Goal: Information Seeking & Learning: Compare options

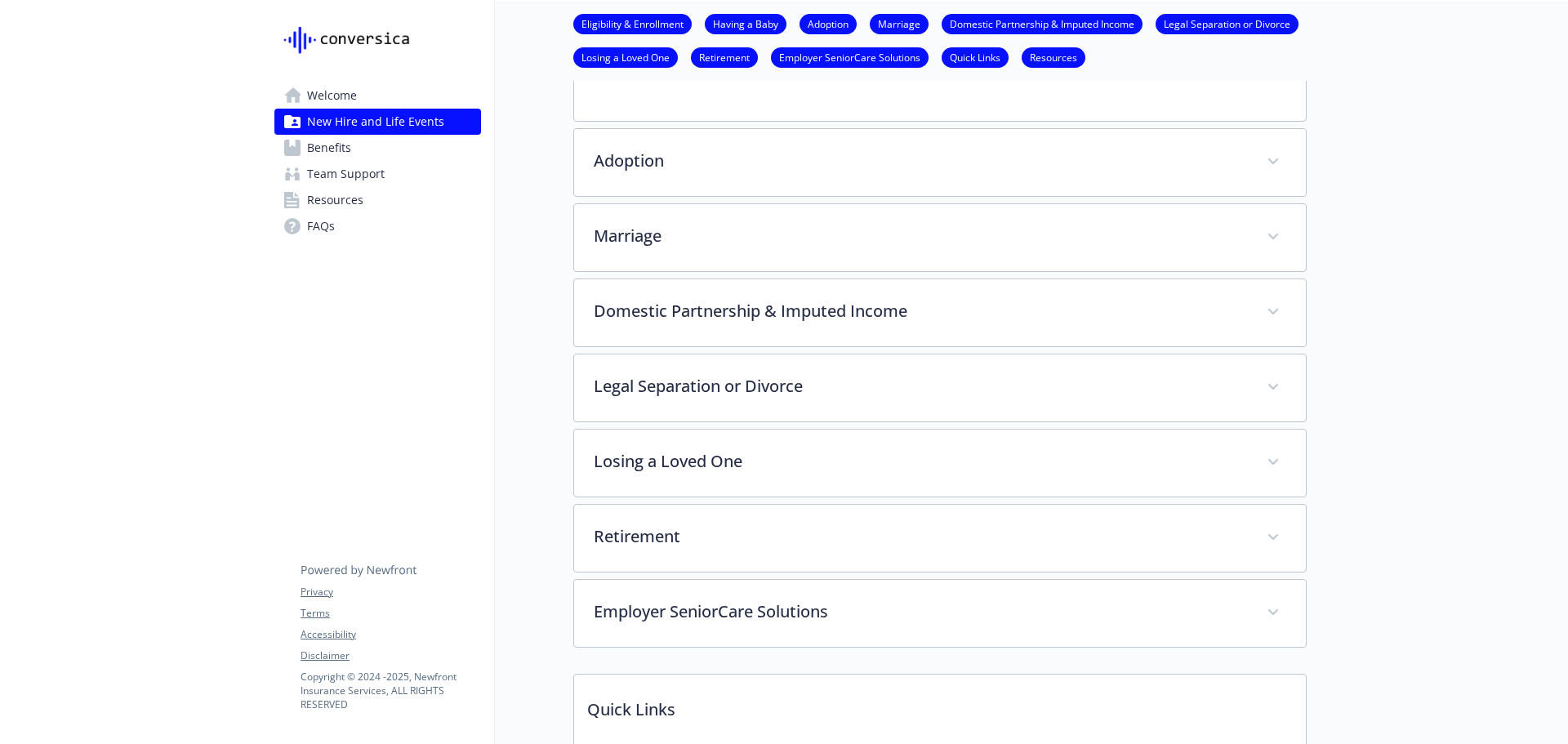
scroll to position [1208, 0]
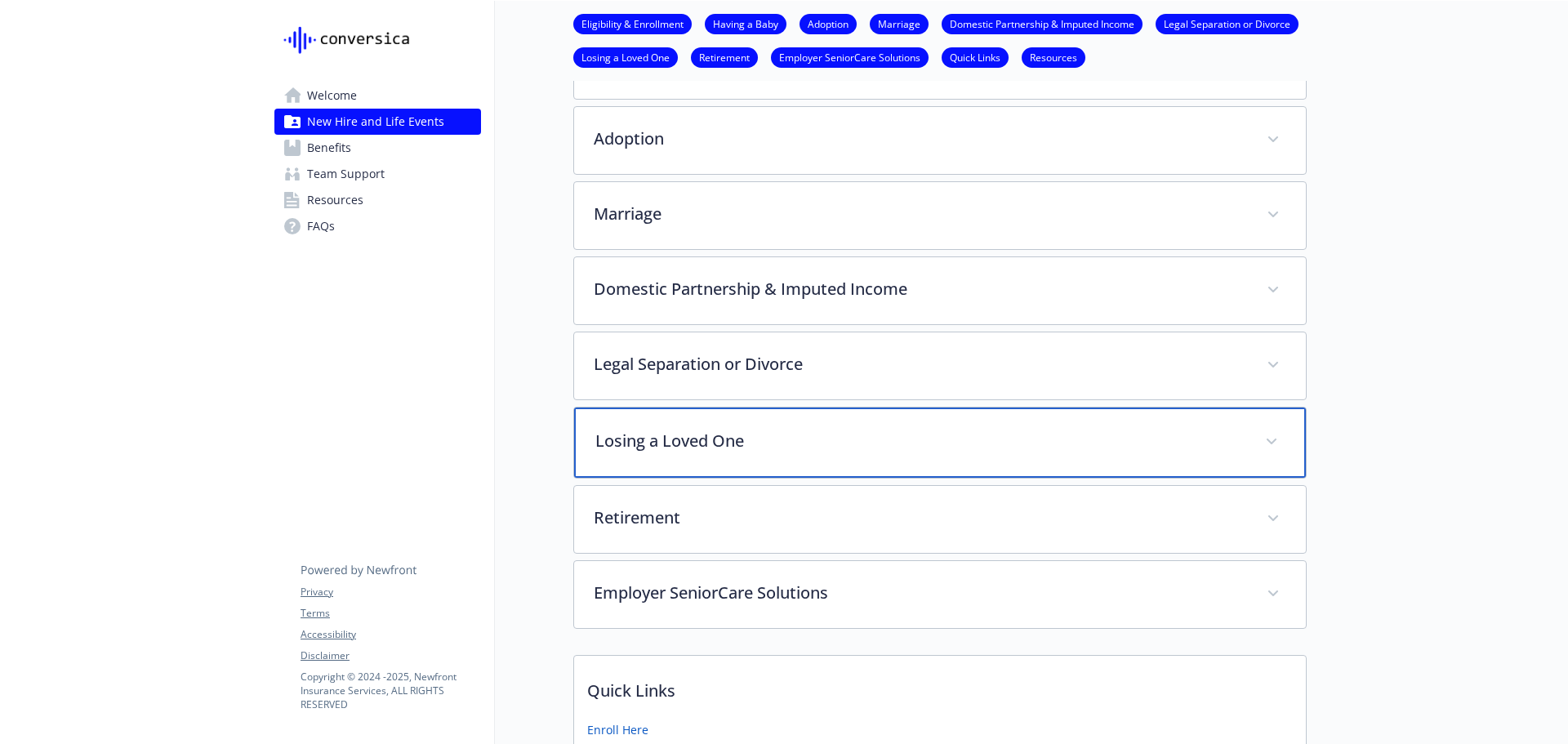
click at [603, 429] on div "Losing a Loved One" at bounding box center [940, 442] width 731 height 70
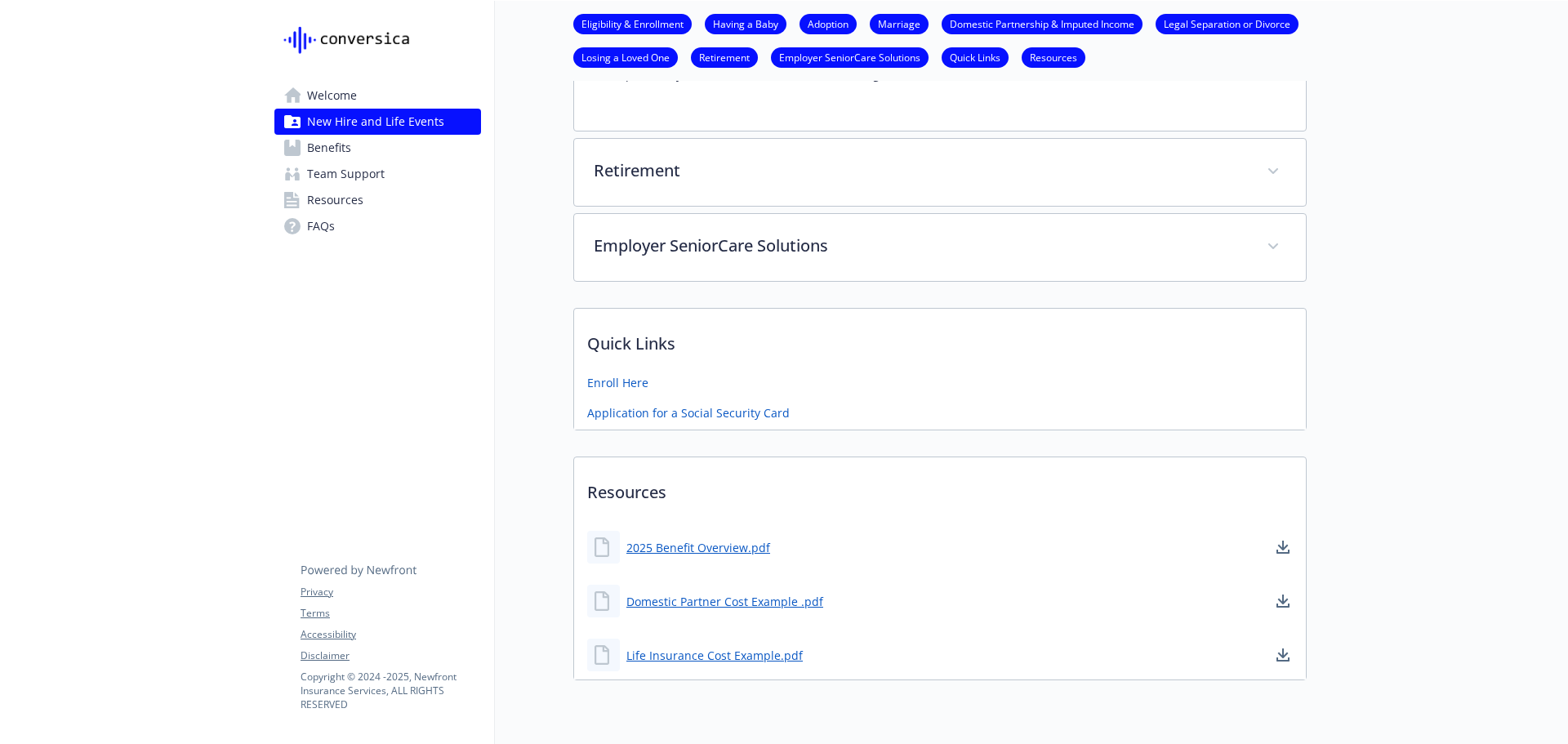
scroll to position [2869, 0]
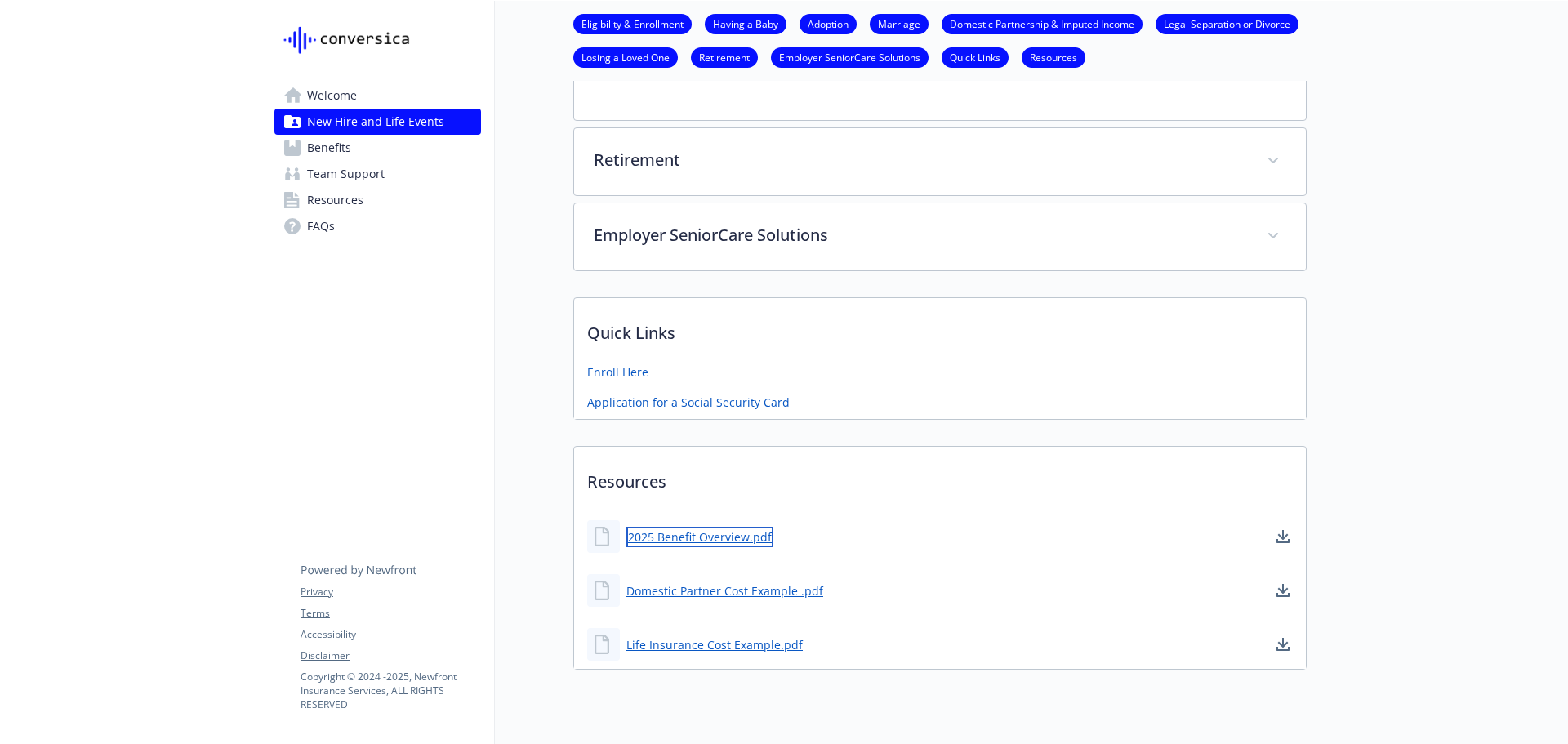
click at [684, 526] on link "2025 Benefit Overview.pdf" at bounding box center [699, 537] width 147 height 20
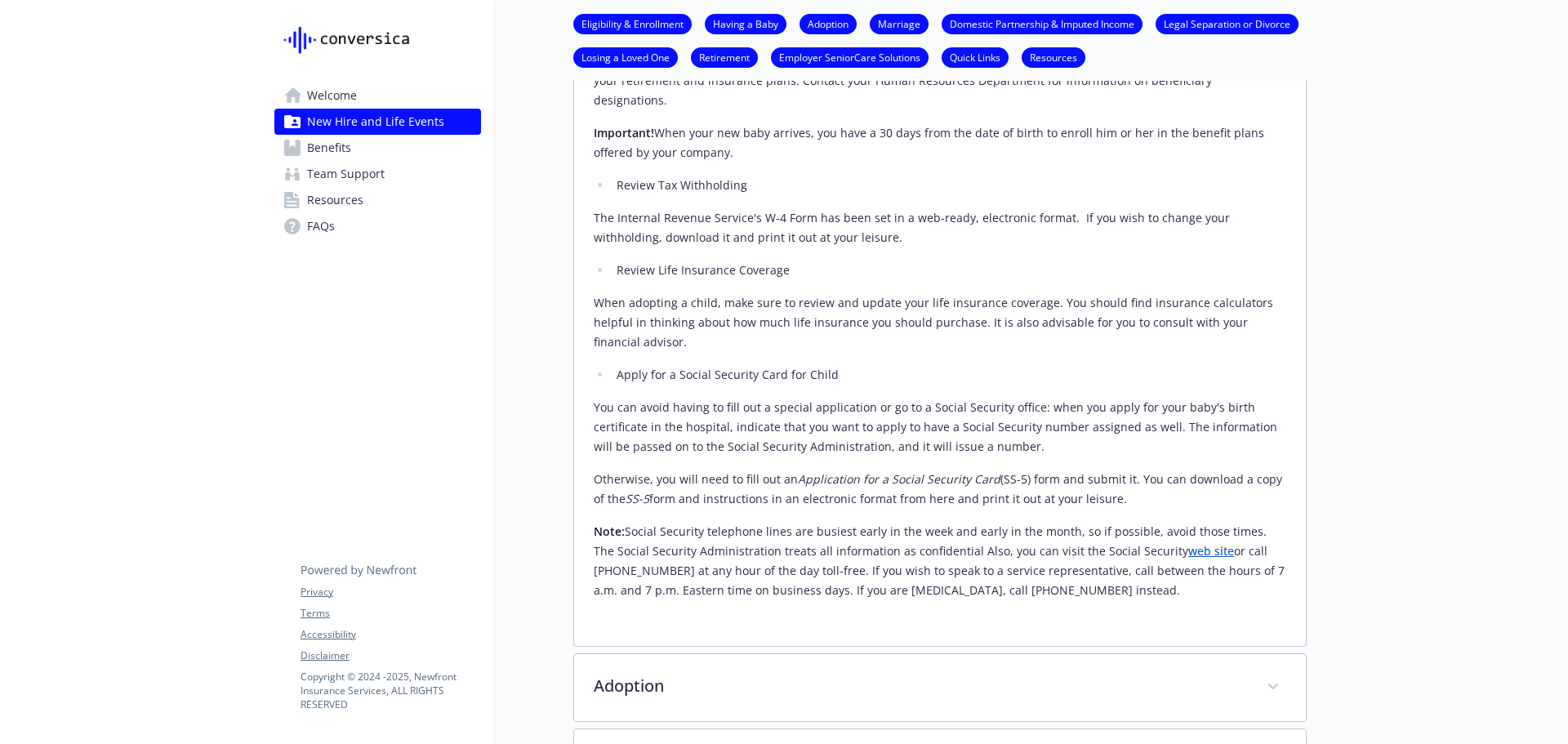
click at [299, 147] on icon at bounding box center [293, 148] width 16 height 16
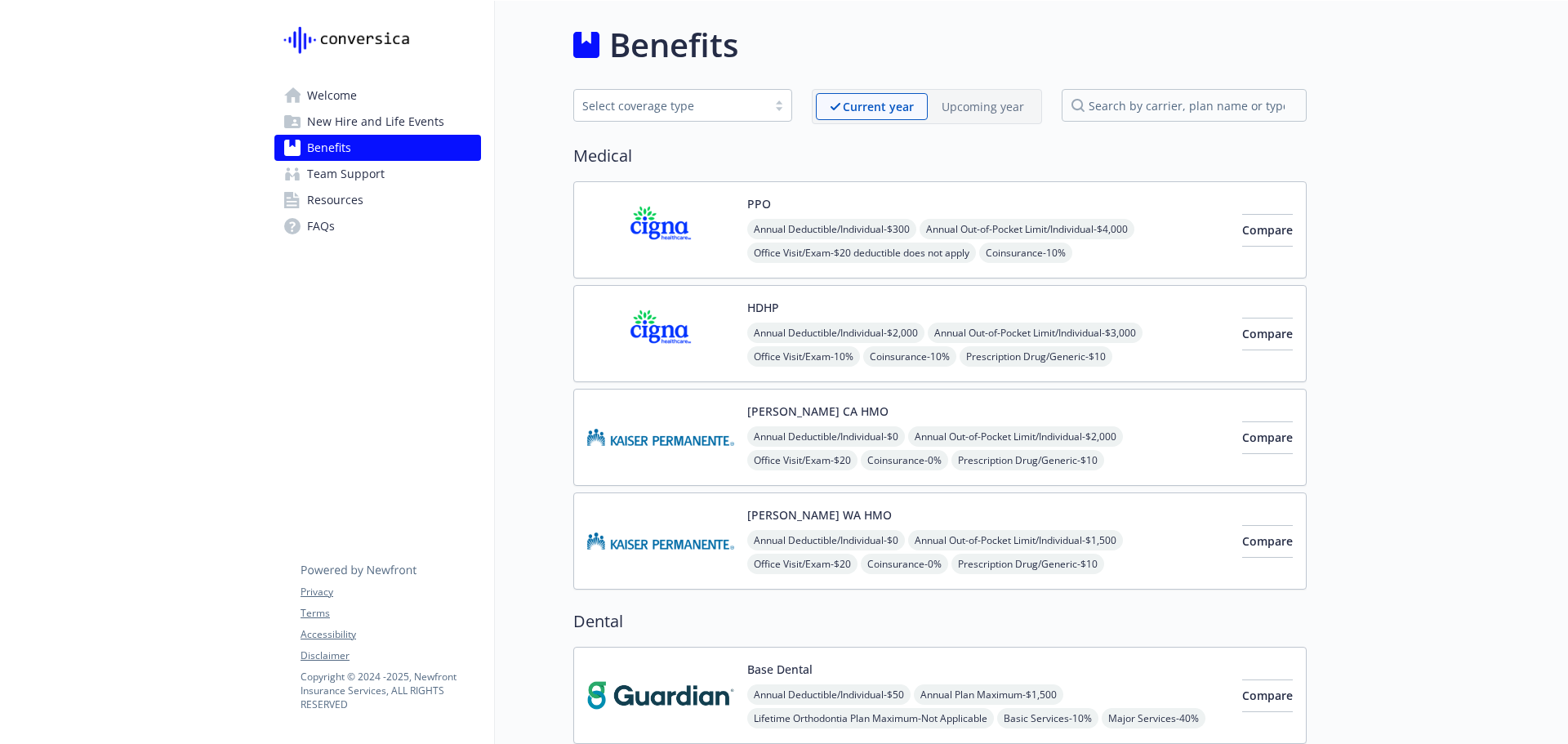
click at [647, 165] on h2 "Medical" at bounding box center [940, 155] width 733 height 25
click at [677, 217] on img at bounding box center [660, 229] width 147 height 69
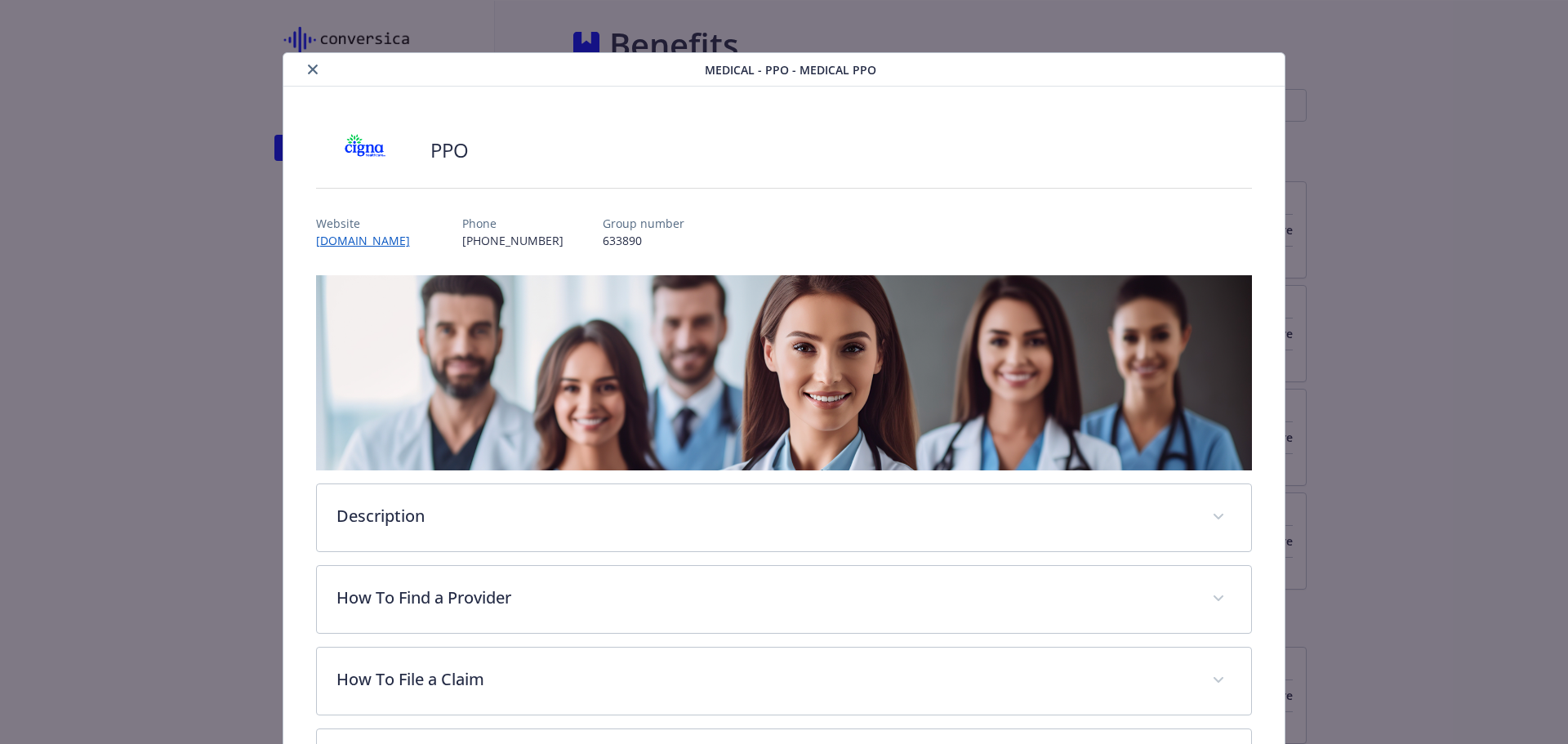
scroll to position [49, 0]
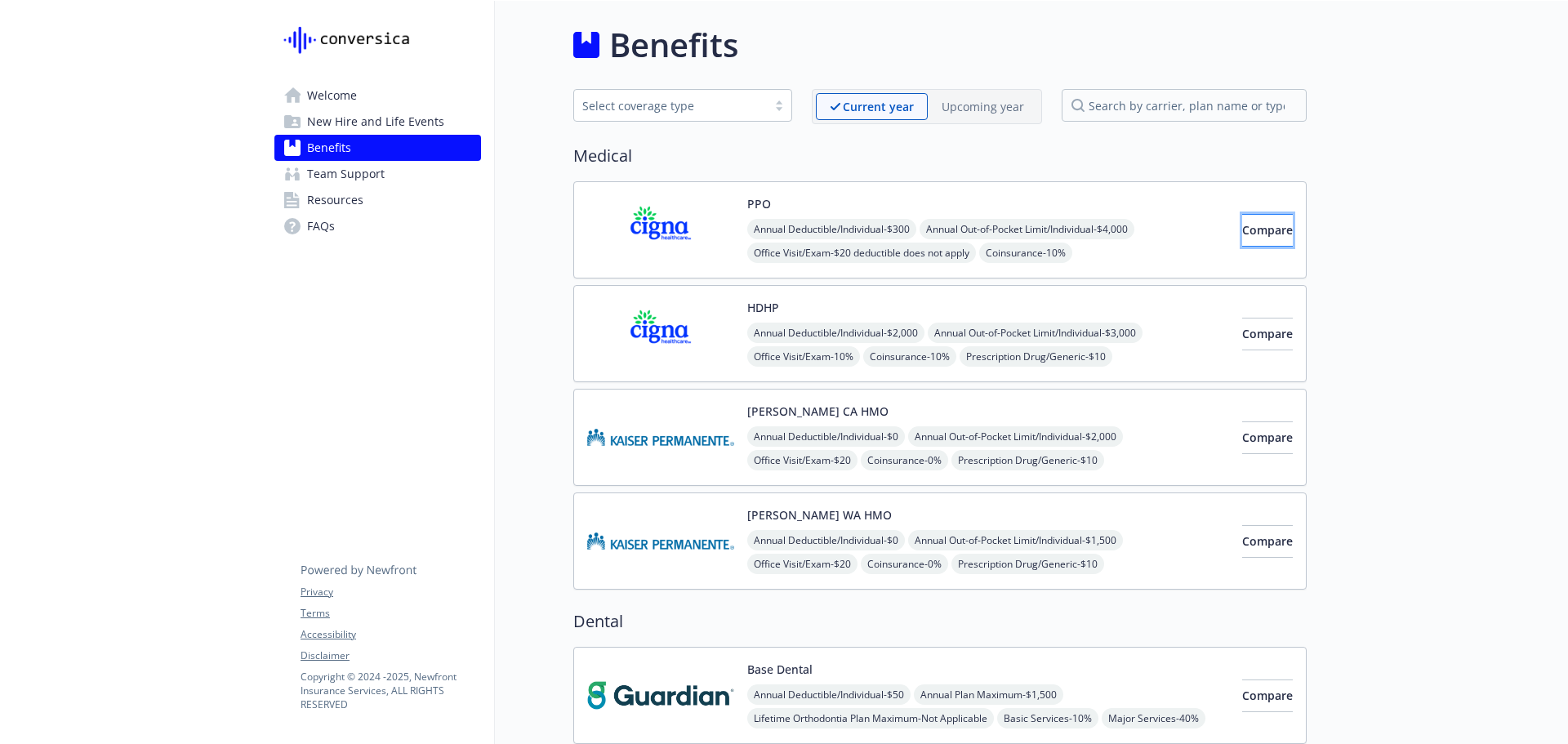
click at [1243, 233] on span "Compare" at bounding box center [1267, 229] width 50 height 16
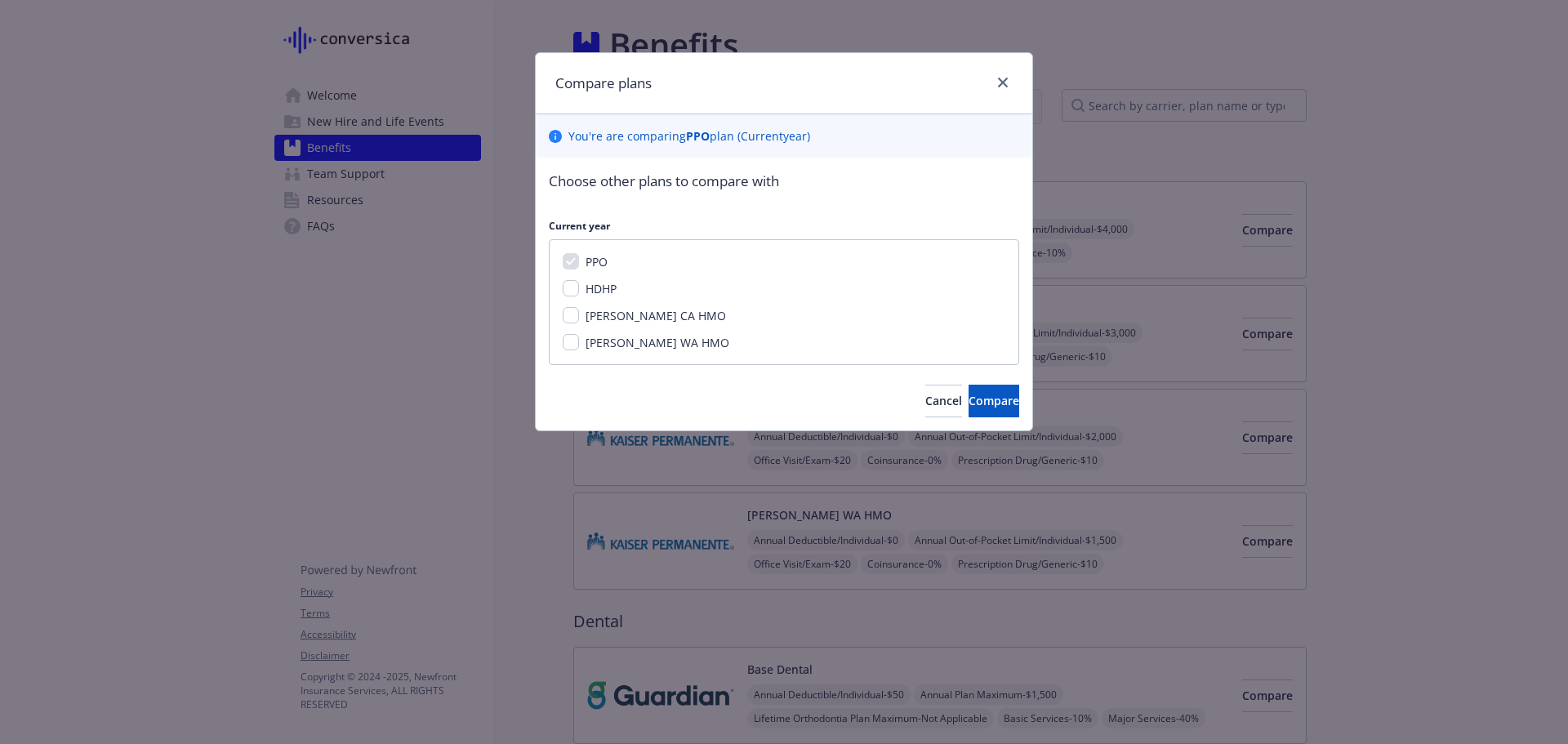
click at [580, 282] on div "HDHP" at bounding box center [599, 288] width 41 height 17
click at [586, 284] on span "HDHP" at bounding box center [601, 288] width 31 height 16
click at [579, 284] on input "HDHP" at bounding box center [571, 288] width 16 height 16
checkbox input "true"
click at [971, 409] on button "Compare" at bounding box center [993, 401] width 50 height 33
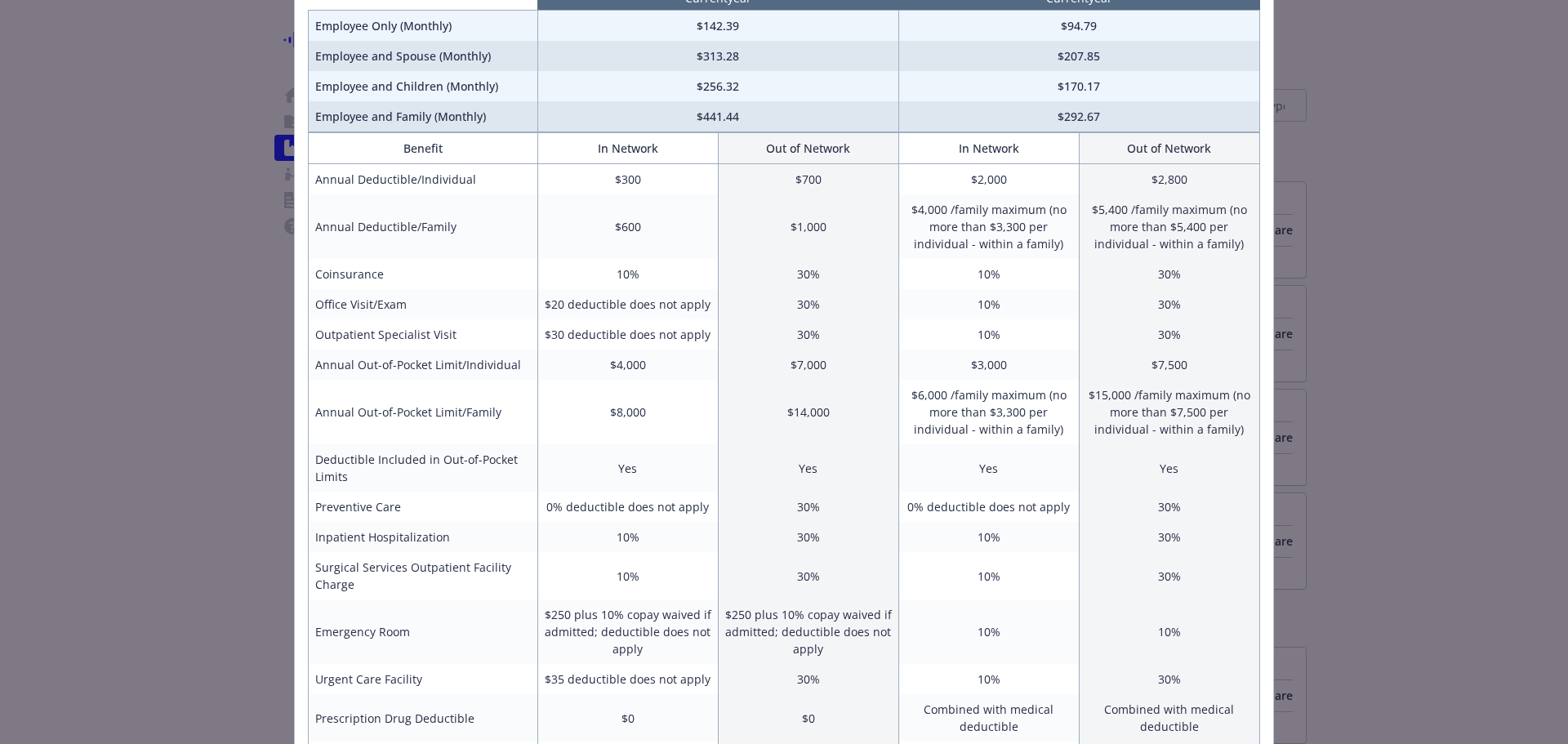
scroll to position [157, 0]
drag, startPoint x: 661, startPoint y: 362, endPoint x: 570, endPoint y: 376, distance: 92.1
click at [570, 376] on td "$4,000" at bounding box center [627, 365] width 180 height 30
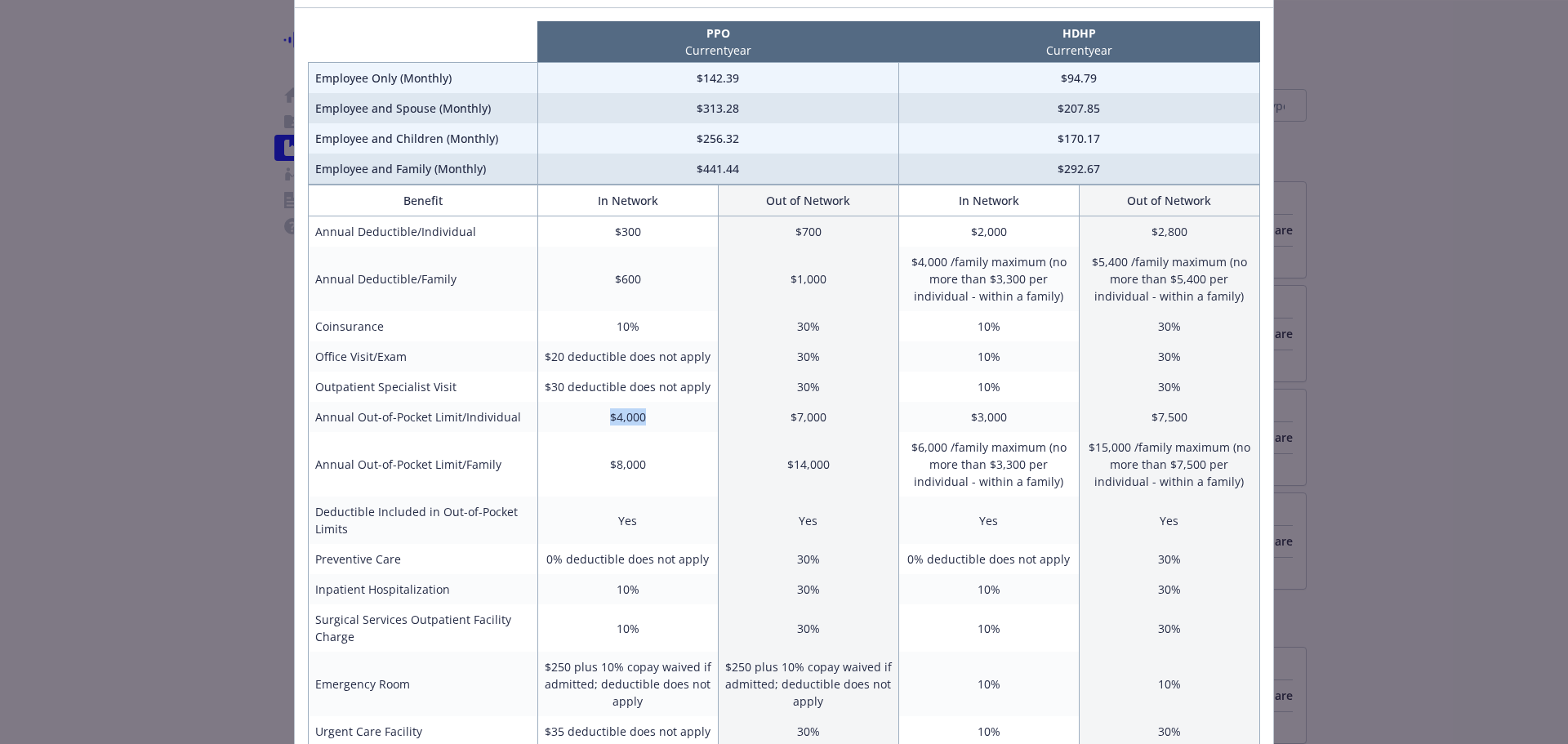
click at [631, 417] on td "$4,000" at bounding box center [627, 416] width 180 height 30
